Goal: Task Accomplishment & Management: Use online tool/utility

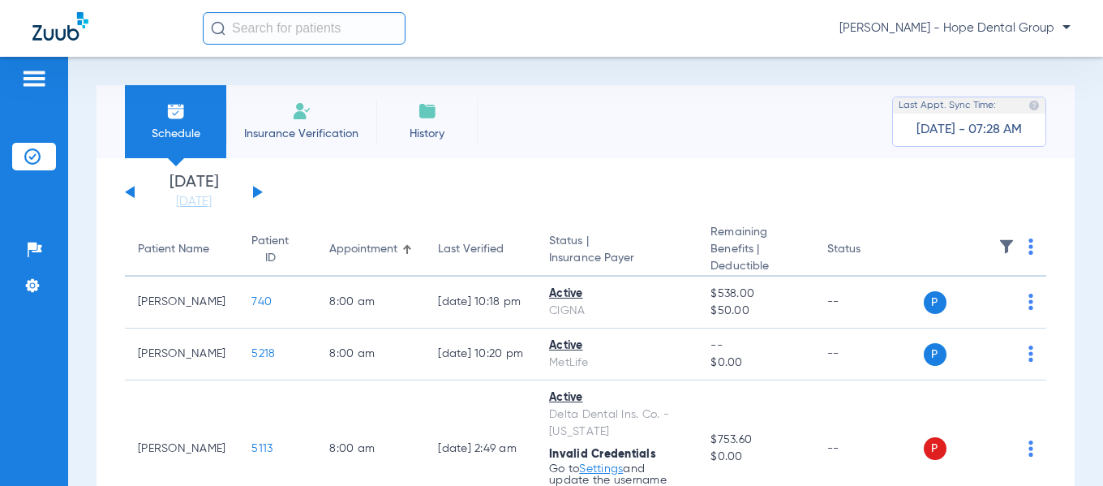
click at [259, 193] on button at bounding box center [258, 192] width 10 height 12
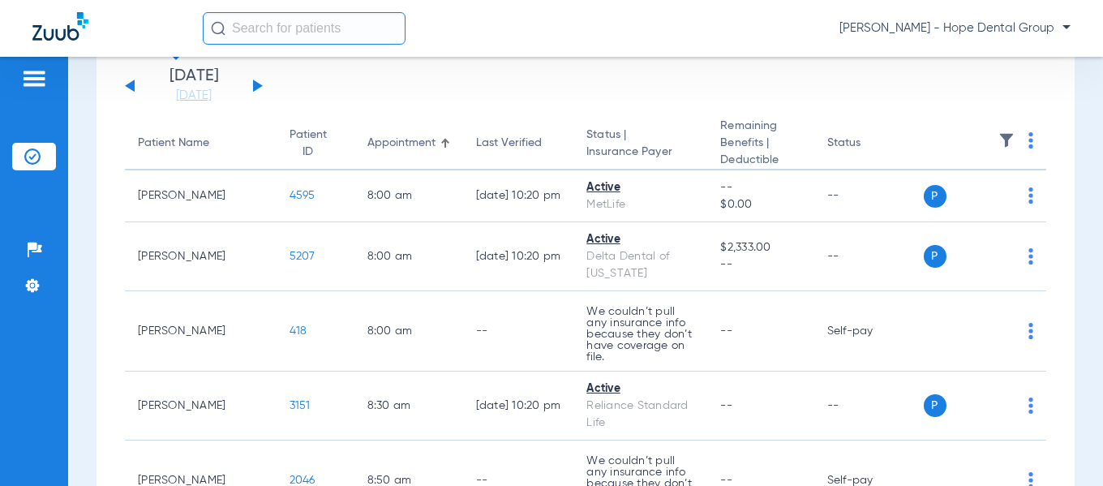
scroll to position [102, 0]
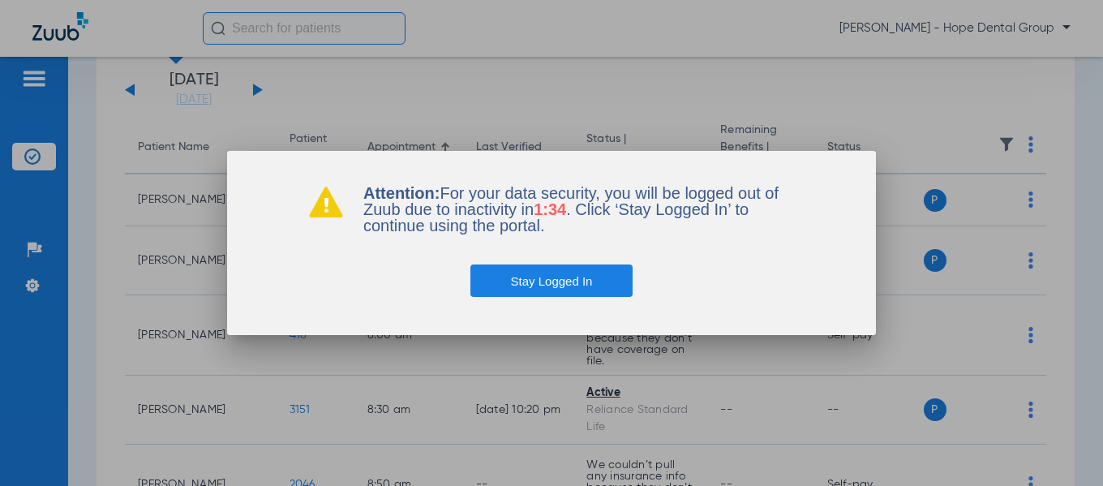
click at [551, 286] on button "Stay Logged In" at bounding box center [551, 280] width 163 height 32
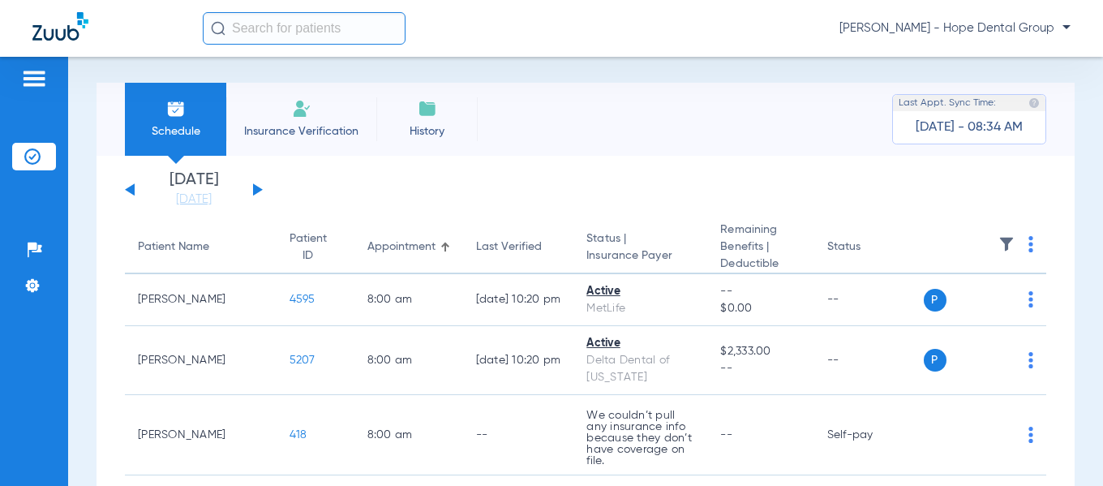
scroll to position [0, 0]
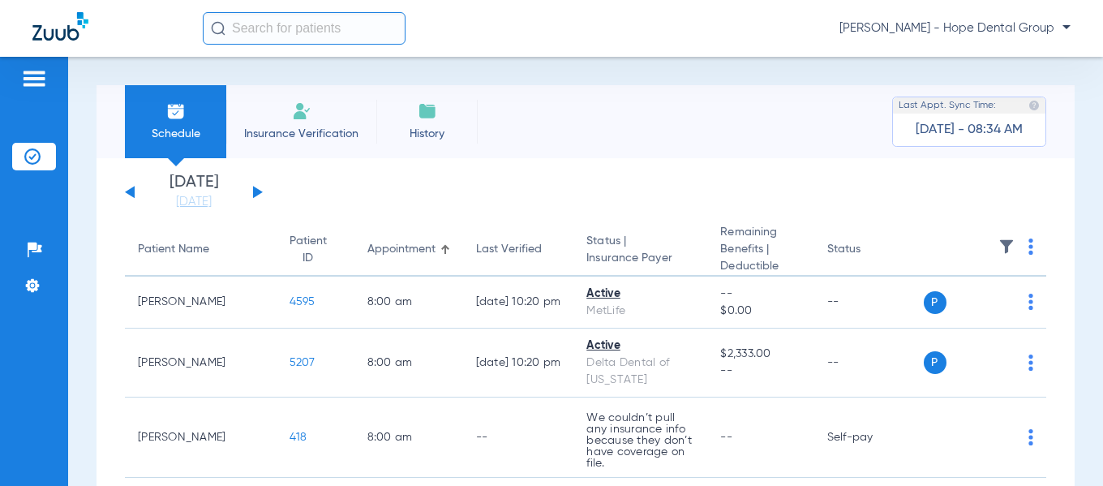
click at [320, 116] on li "Insurance Verification" at bounding box center [301, 121] width 150 height 73
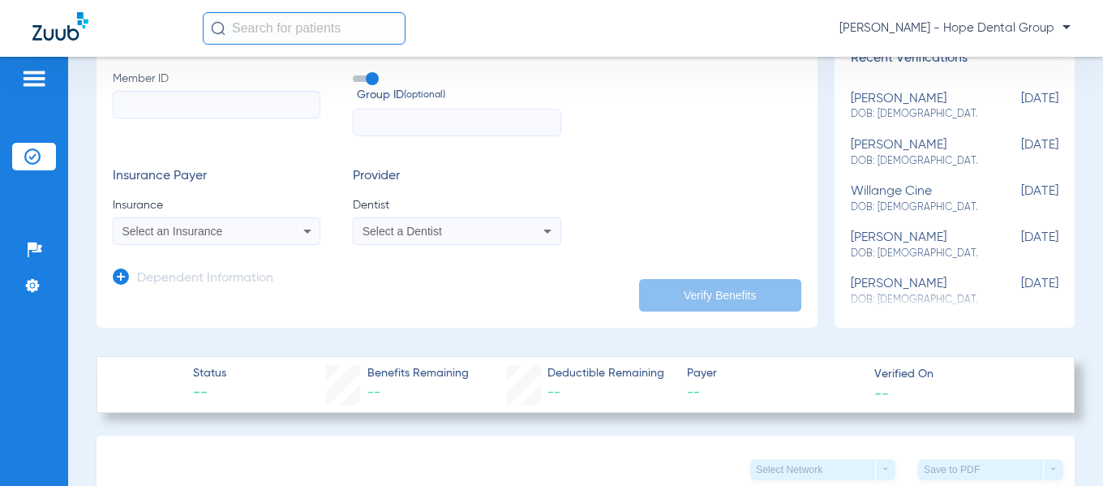
scroll to position [238, 0]
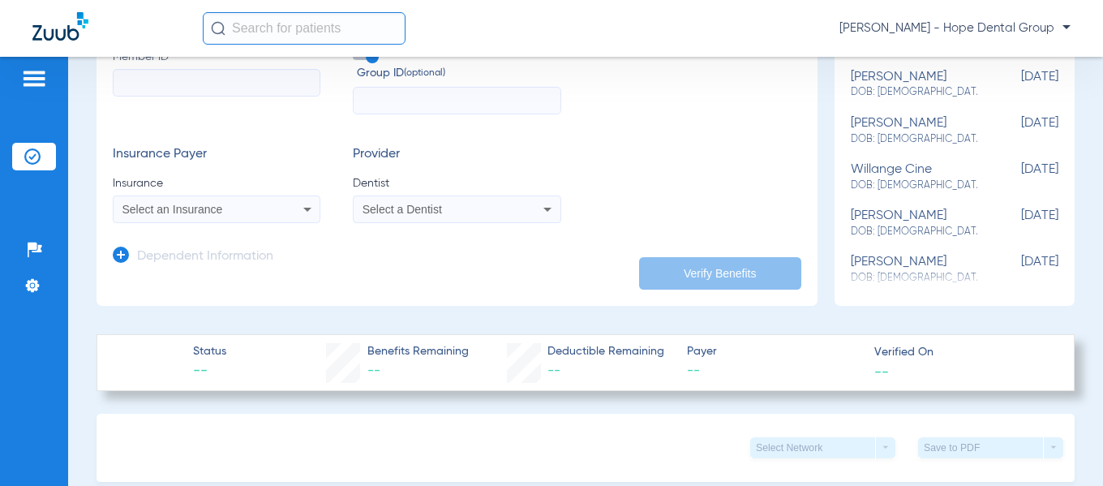
click at [307, 205] on icon at bounding box center [307, 209] width 19 height 19
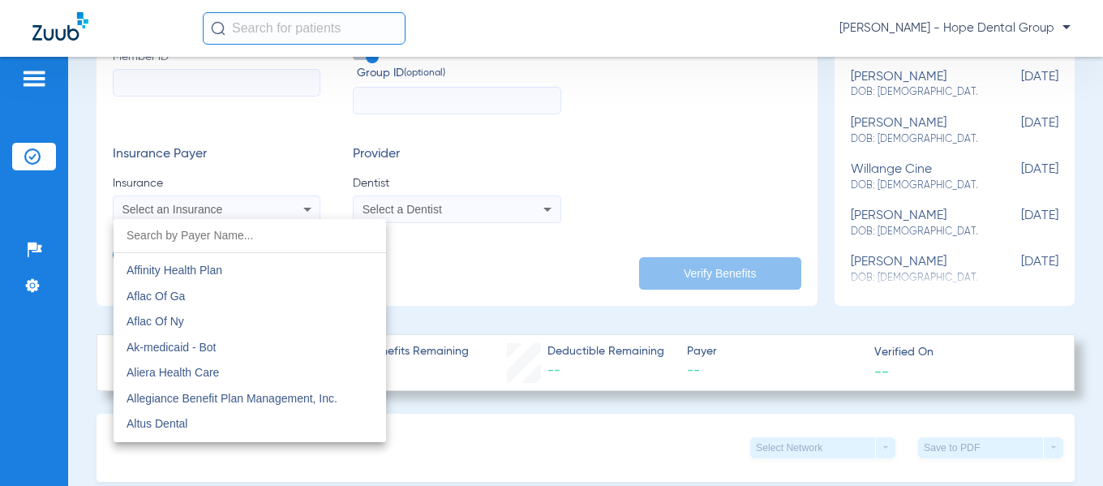
scroll to position [143, 0]
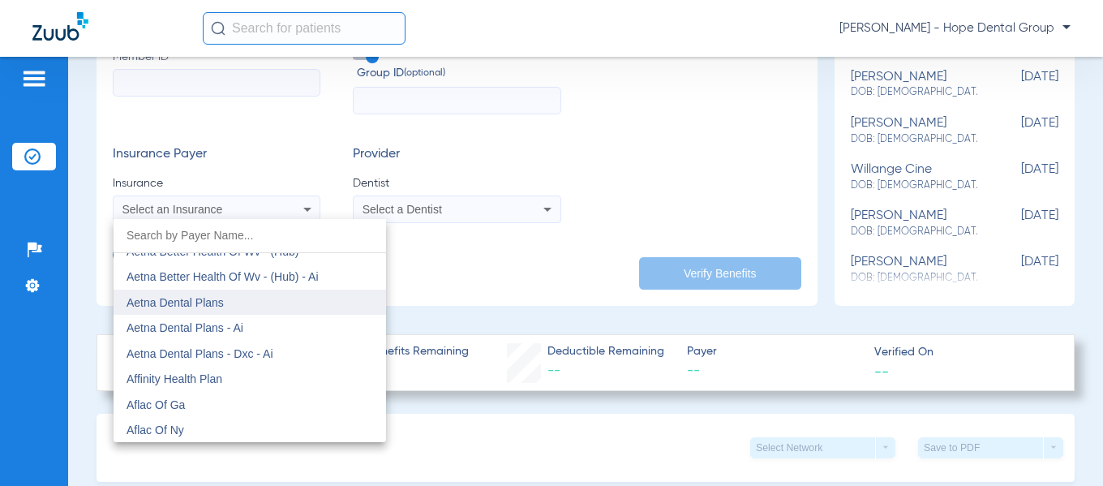
click at [229, 299] on mat-option "Aetna Dental Plans" at bounding box center [250, 303] width 273 height 26
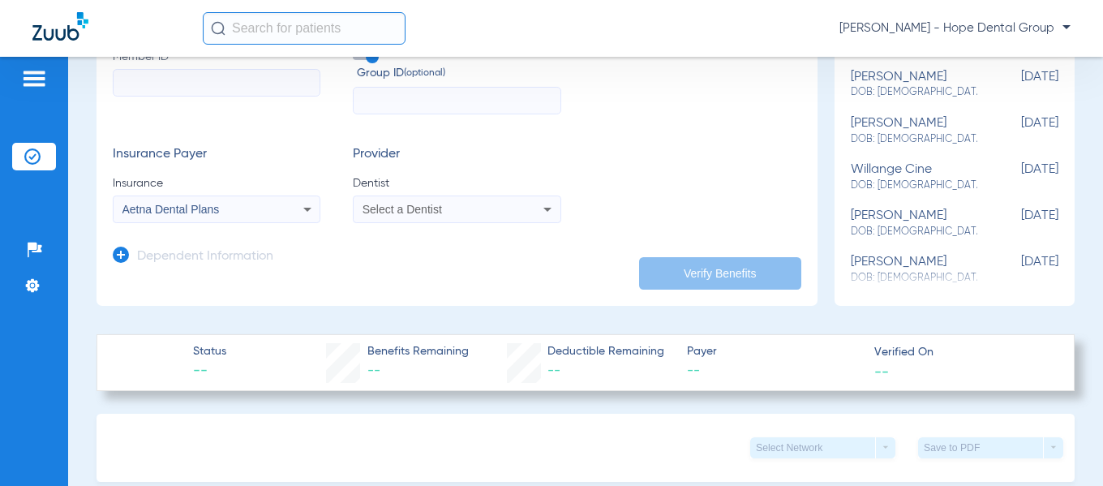
click at [470, 200] on div "Select a Dentist" at bounding box center [457, 209] width 206 height 19
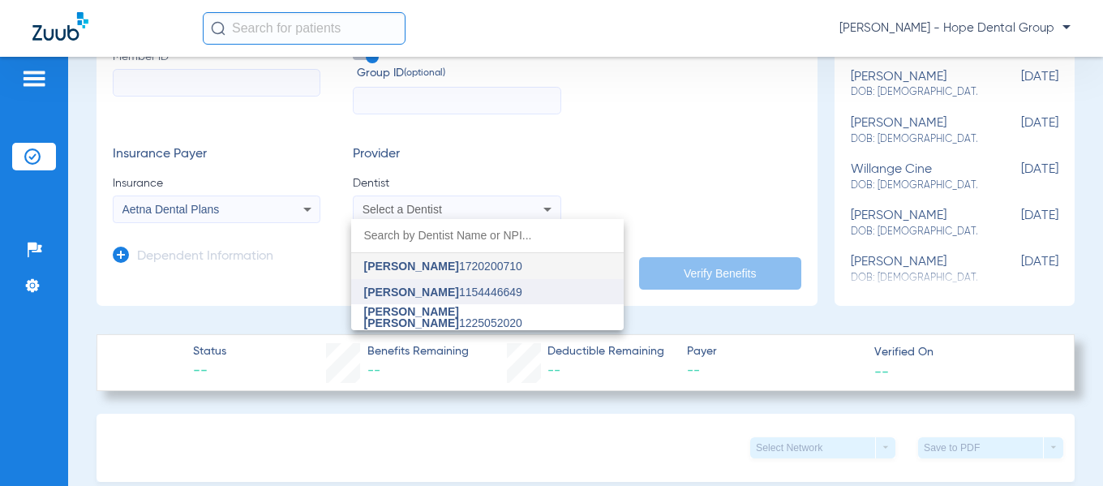
click at [428, 290] on span "[PERSON_NAME]" at bounding box center [411, 292] width 95 height 13
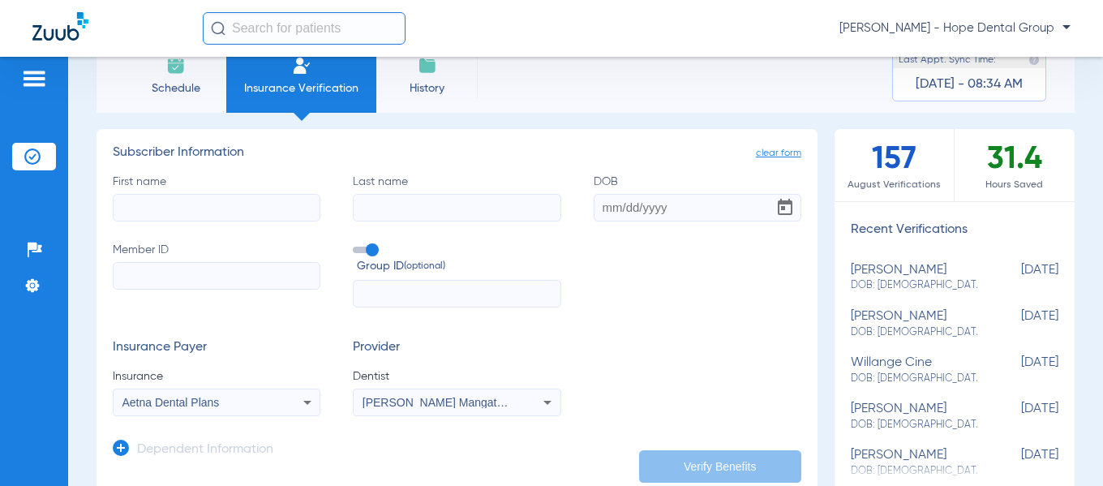
scroll to position [37, 0]
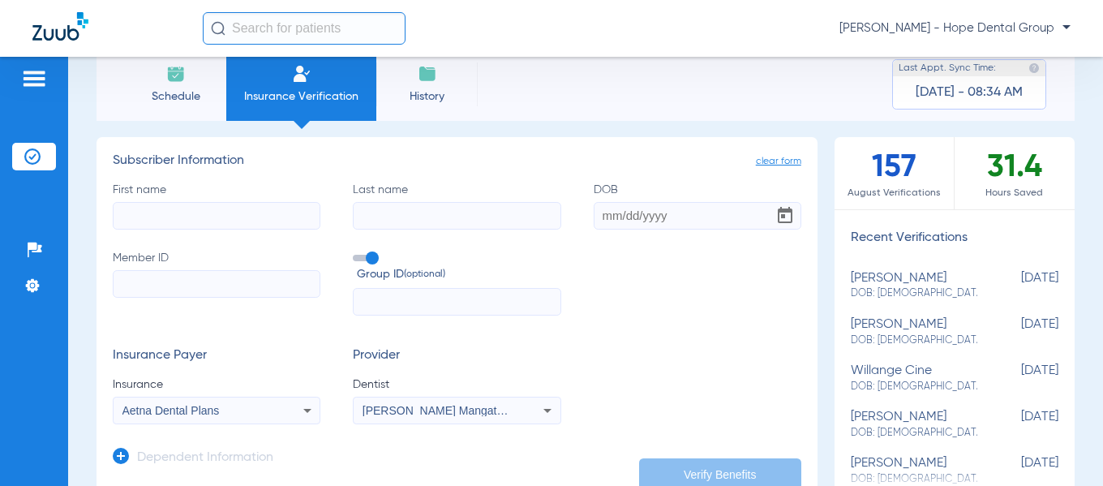
click at [143, 218] on input "First name" at bounding box center [217, 216] width 208 height 28
paste input "Tarnecia"
type input "Tarnecia"
click at [394, 208] on input "Last name" at bounding box center [457, 216] width 208 height 28
paste input "[PERSON_NAME]"
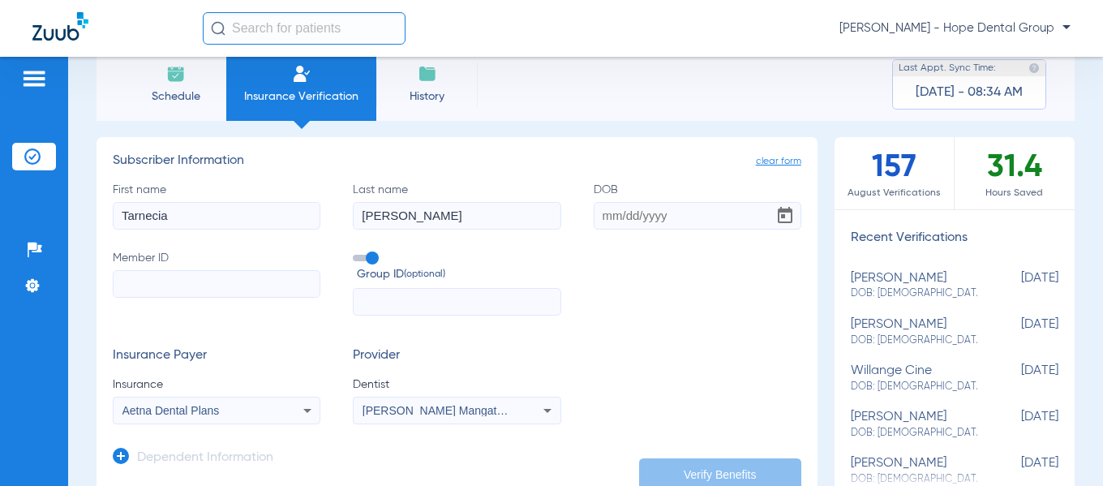
type input "[PERSON_NAME]"
click at [603, 218] on input "DOB" at bounding box center [698, 216] width 208 height 28
paste input "[DATE]"
type input "[DATE]"
click at [186, 281] on input "Member ID" at bounding box center [217, 284] width 208 height 28
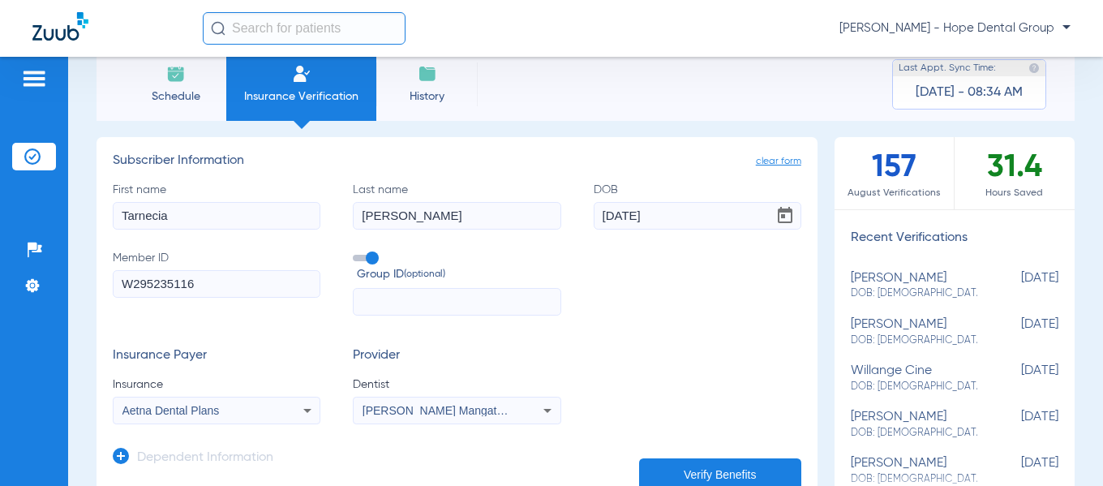
type input "W295235116"
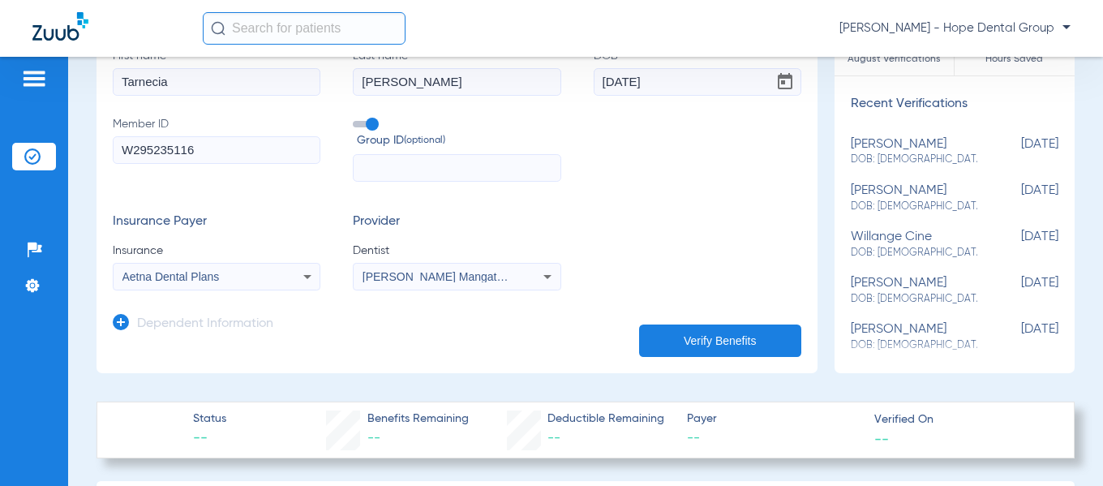
scroll to position [182, 0]
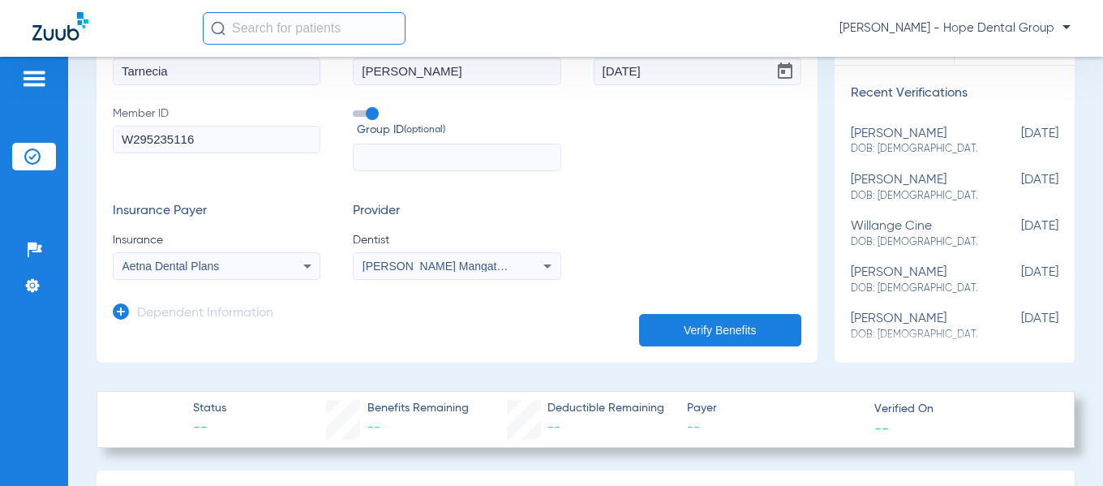
click at [703, 329] on button "Verify Benefits" at bounding box center [720, 330] width 162 height 32
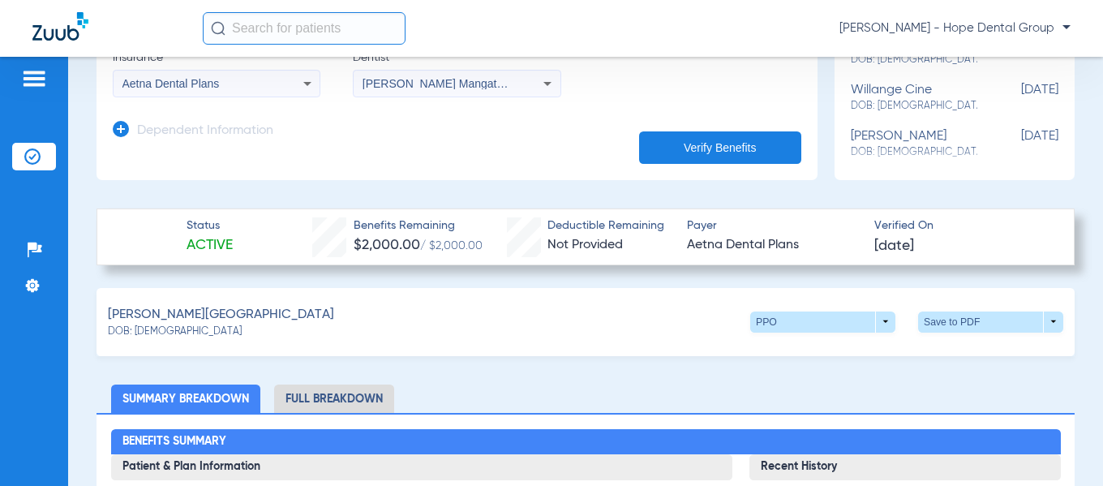
scroll to position [380, 0]
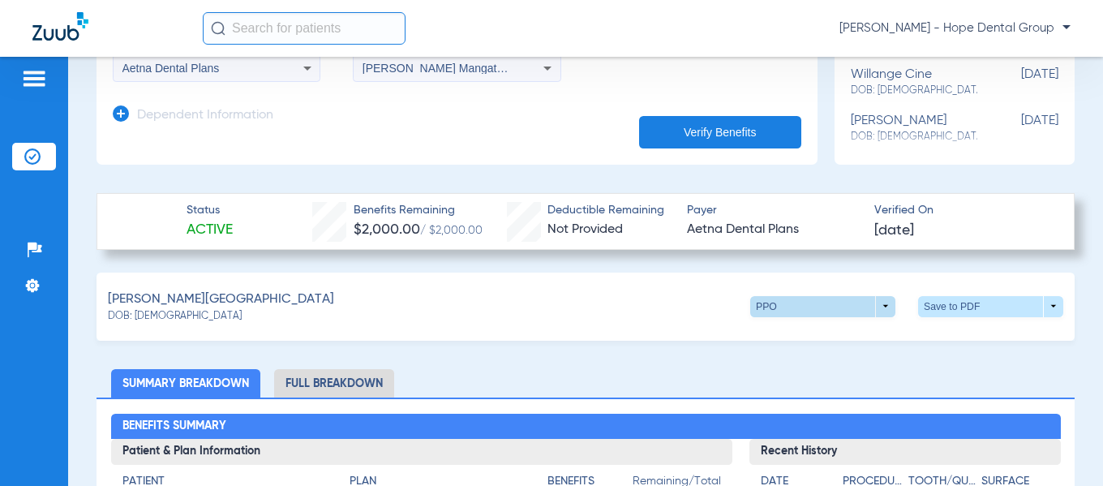
click at [872, 303] on span at bounding box center [822, 306] width 145 height 21
click at [792, 339] on span "Out of Network" at bounding box center [789, 336] width 75 height 11
click at [346, 380] on li "Full Breakdown" at bounding box center [334, 383] width 120 height 28
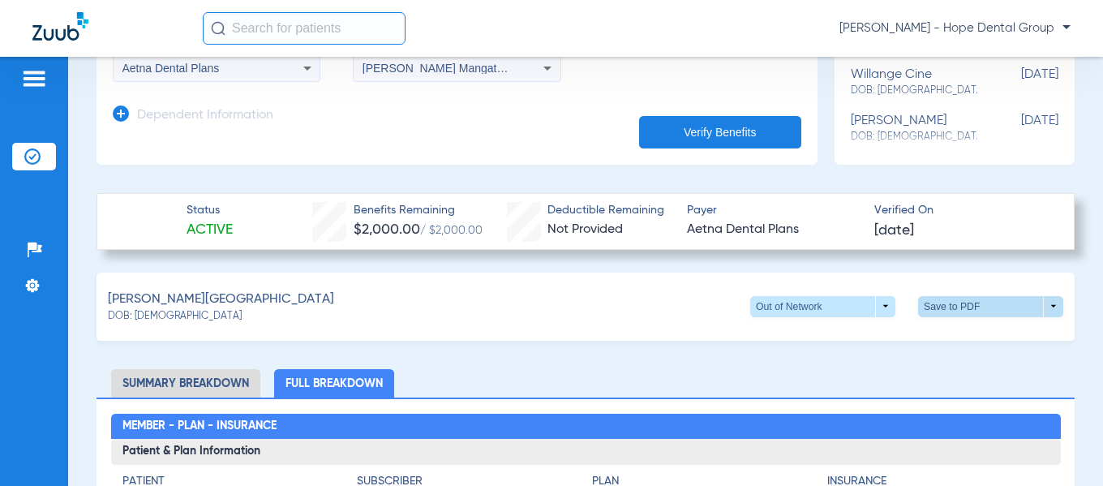
click at [951, 303] on span at bounding box center [990, 306] width 145 height 21
click at [861, 333] on span "Save to PDF" at bounding box center [857, 336] width 64 height 11
